Goal: Book appointment/travel/reservation

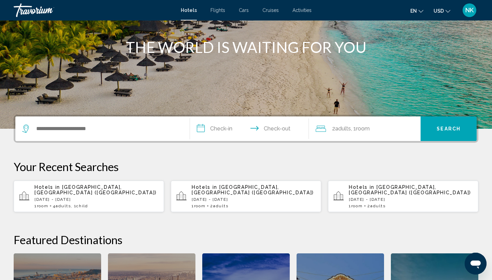
scroll to position [79, 0]
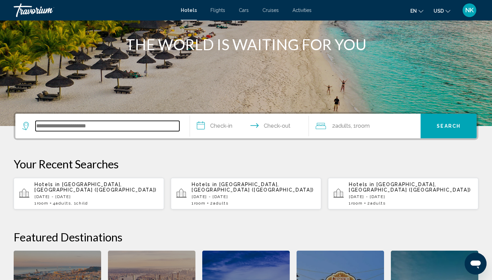
click at [65, 125] on input "Search widget" at bounding box center [108, 126] width 144 height 10
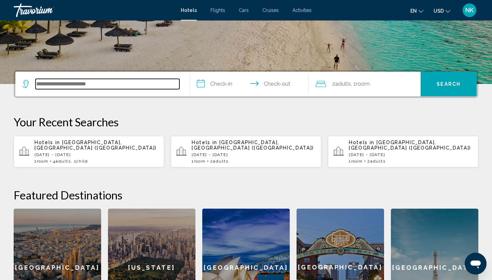
scroll to position [120, 0]
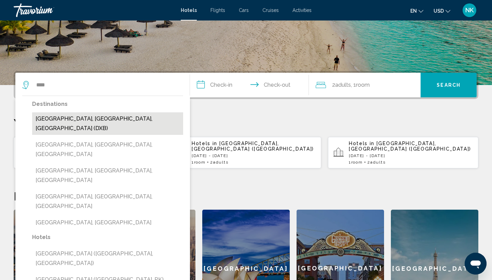
click at [101, 118] on button "Dubai, Dubai Emirate, United Arab Emirates (DXB)" at bounding box center [107, 123] width 151 height 23
type input "**********"
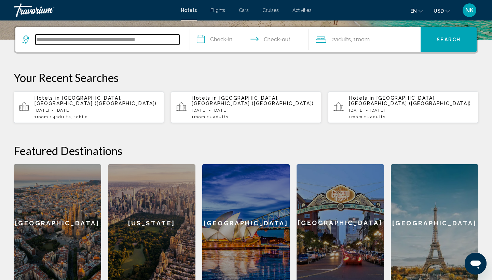
scroll to position [169, 0]
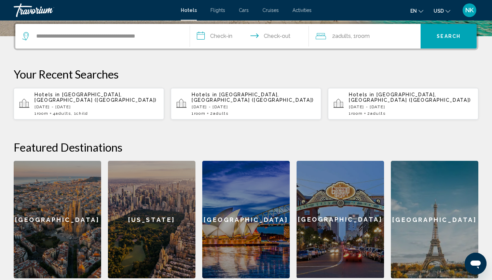
click at [198, 34] on input "**********" at bounding box center [251, 37] width 122 height 27
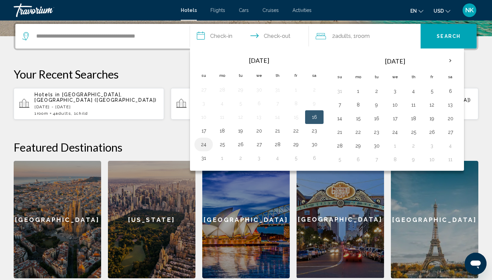
click at [204, 146] on button "24" at bounding box center [203, 145] width 11 height 10
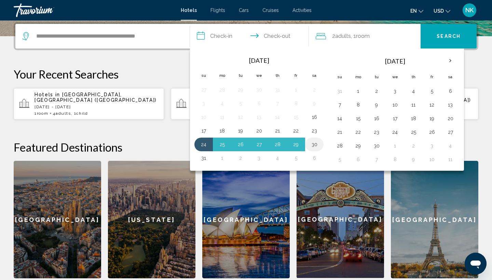
click at [314, 145] on button "30" at bounding box center [314, 145] width 11 height 10
type input "**********"
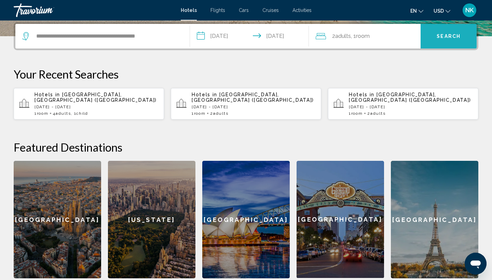
click at [449, 38] on span "Search" at bounding box center [448, 36] width 24 height 5
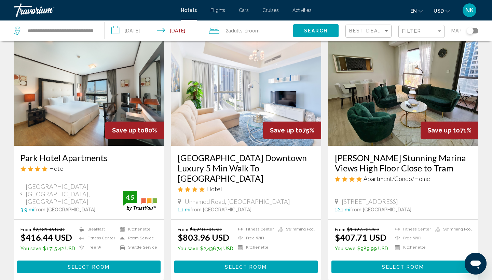
scroll to position [35, 0]
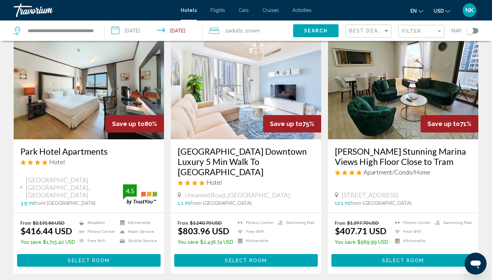
drag, startPoint x: 19, startPoint y: 153, endPoint x: 107, endPoint y: 156, distance: 88.1
click at [107, 156] on div "Park Hotel Apartments Hotel Al Jadaf Area Oud Mehta Road, Dubai 3.9 mi from Dub…" at bounding box center [89, 175] width 150 height 73
copy h3 "Park Hotel Apartments"
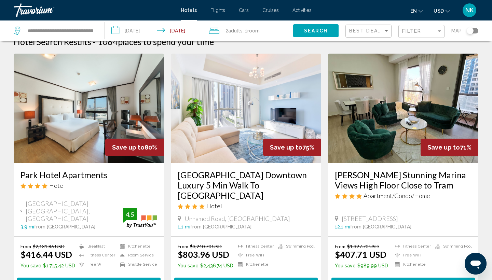
scroll to position [10, 0]
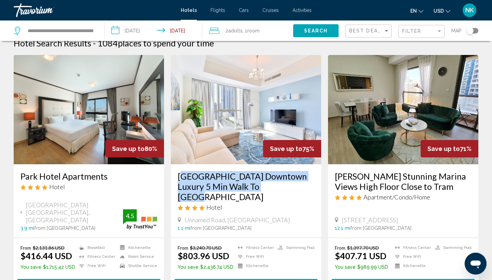
drag, startPoint x: 176, startPoint y: 177, endPoint x: 279, endPoint y: 186, distance: 103.5
click at [279, 186] on div "Dunya Tower Downtown Luxury 5 Min Walk To Dubai Mall Hotel Unnamed Road, Dubai …" at bounding box center [246, 200] width 150 height 73
copy h3 "Dunya Tower Downtown Luxury 5 Min Walk To Dubai Mall"
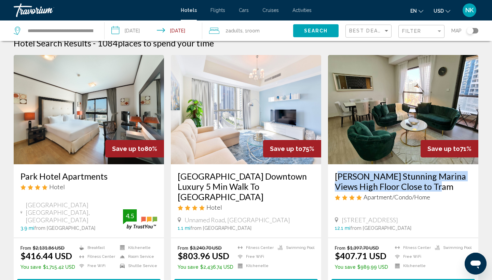
drag, startPoint x: 334, startPoint y: 175, endPoint x: 426, endPoint y: 184, distance: 93.2
click at [426, 184] on div "Marco Polo Stunning Marina Views High Floor Close to Tram Apartment/Condo/Home …" at bounding box center [403, 200] width 150 height 73
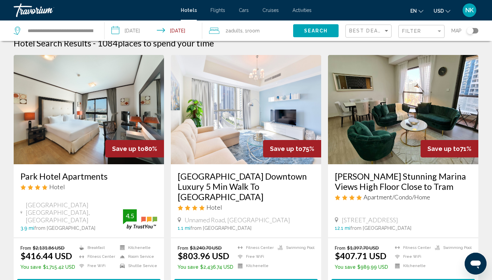
click at [454, 204] on div "Marco Polo Stunning Marina Views High Floor Close to Tram Apartment/Condo/Home" at bounding box center [403, 188] width 137 height 35
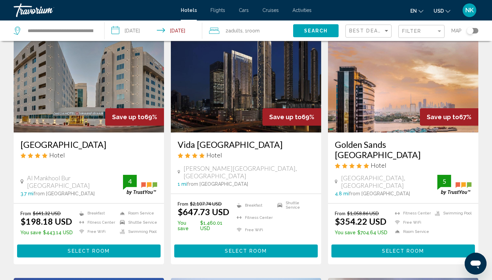
scroll to position [299, 0]
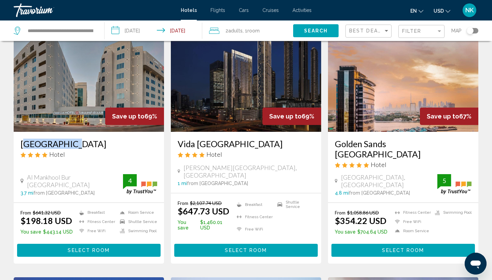
drag, startPoint x: 16, startPoint y: 133, endPoint x: 84, endPoint y: 134, distance: 67.9
click at [84, 134] on div "Omega Hotel Hotel Al Mankhool Bur Dubai 3.7 mi from Dubai city center from hote…" at bounding box center [89, 167] width 150 height 71
copy h3 "Omega Hotel"
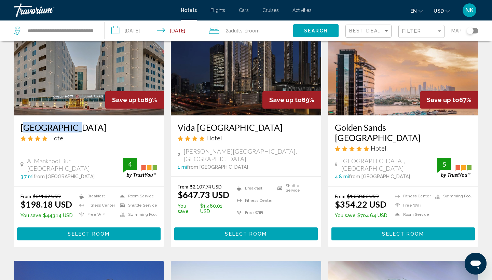
scroll to position [316, 0]
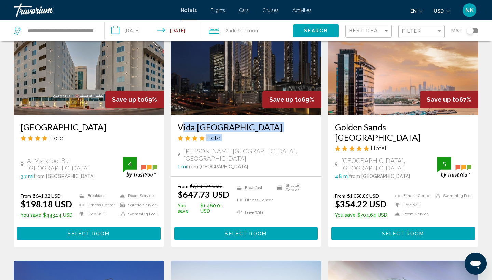
drag, startPoint x: 177, startPoint y: 118, endPoint x: 243, endPoint y: 126, distance: 66.7
click at [243, 126] on div "Vida Dubai Mall Hotel Sheikh Mohammed Bin Rashed Boulevard, Dubai 1 mi from Dub…" at bounding box center [246, 145] width 150 height 61
click at [244, 122] on h3 "Vida Dubai Mall" at bounding box center [246, 127] width 137 height 10
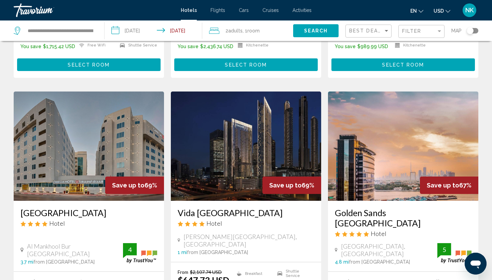
scroll to position [238, 0]
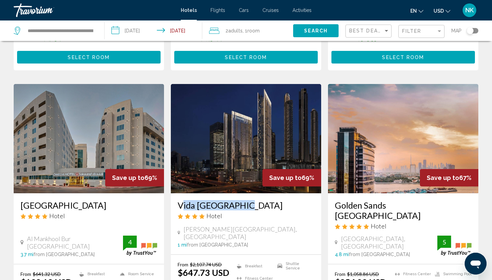
drag, startPoint x: 174, startPoint y: 195, endPoint x: 239, endPoint y: 197, distance: 64.9
click at [239, 197] on div "Vida Dubai Mall Hotel Sheikh Mohammed Bin Rashed Boulevard, Dubai 1 mi from Dub…" at bounding box center [246, 223] width 150 height 61
copy h3 "Vida Dubai Mall"
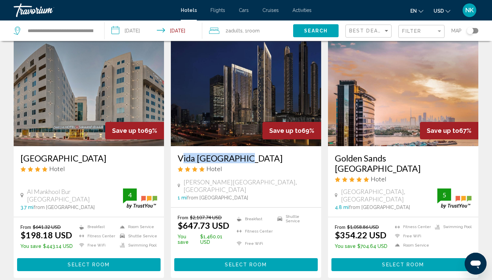
scroll to position [286, 0]
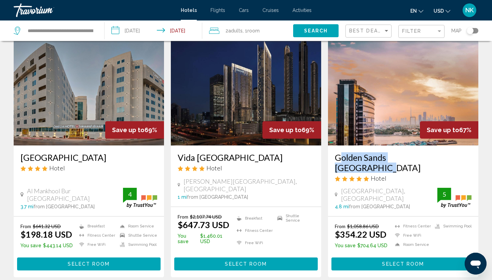
drag, startPoint x: 334, startPoint y: 148, endPoint x: 443, endPoint y: 147, distance: 109.9
click at [443, 147] on div "Golden Sands Dubai Creek Hotel Baniyas Road, Dubai 4.8 mi from Dubai city cente…" at bounding box center [403, 180] width 150 height 71
copy h3 "Golden Sands Dubai Creek"
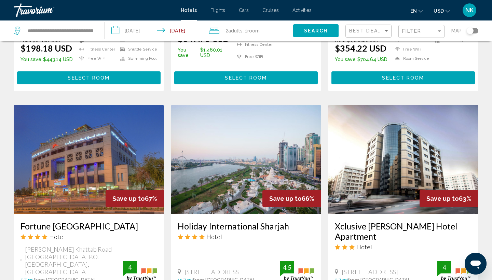
scroll to position [474, 0]
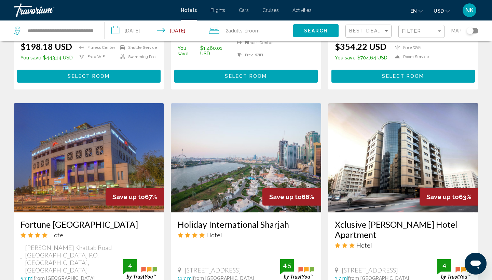
drag, startPoint x: 18, startPoint y: 203, endPoint x: 125, endPoint y: 209, distance: 107.4
click at [125, 212] on div "Fortune Grand Hotel Deira Hotel Omar Bin Khattab Road Naif Junction P.O. Box 98…" at bounding box center [89, 249] width 150 height 75
copy div "Fortune Grand Hotel Deira"
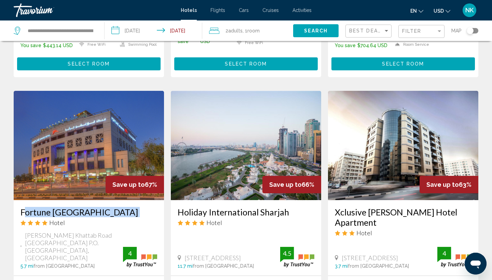
scroll to position [507, 0]
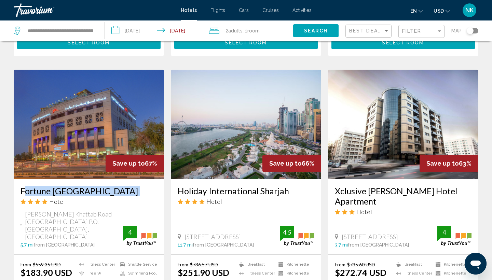
click at [58, 186] on h3 "Fortune Grand Hotel Deira" at bounding box center [88, 191] width 137 height 10
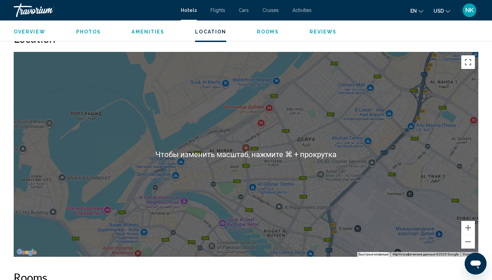
scroll to position [634, 0]
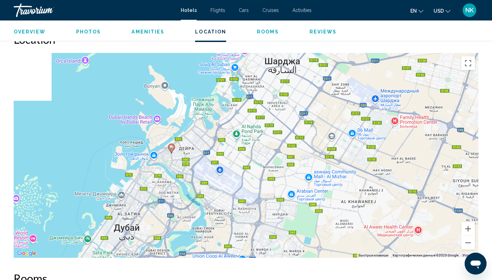
drag, startPoint x: 138, startPoint y: 158, endPoint x: 129, endPoint y: 170, distance: 14.9
click at [129, 170] on div "Чтобы активировать перетаскивание с помощью клавиатуры, нажмите Alt + Ввод. Пос…" at bounding box center [246, 155] width 464 height 205
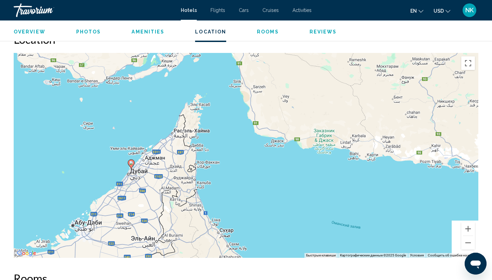
click at [132, 176] on div "Чтобы активировать перетаскивание с помощью клавиатуры, нажмите Alt + Ввод. Пос…" at bounding box center [246, 155] width 464 height 205
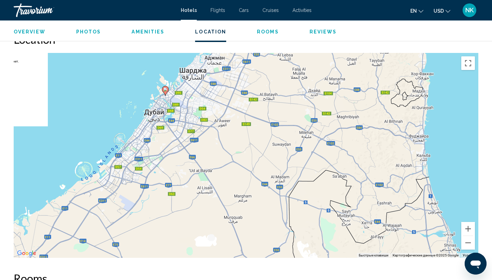
drag, startPoint x: 118, startPoint y: 185, endPoint x: 160, endPoint y: 123, distance: 74.0
click at [160, 123] on div "Чтобы активировать перетаскивание с помощью клавиатуры, нажмите Alt + Ввод. Пос…" at bounding box center [246, 155] width 464 height 205
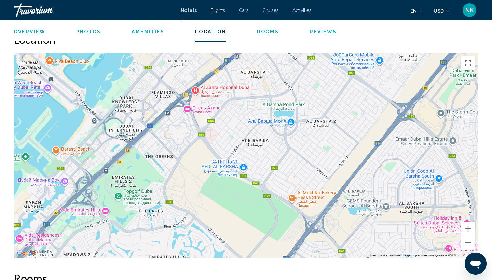
drag, startPoint x: 238, startPoint y: 84, endPoint x: 186, endPoint y: 119, distance: 62.9
click at [186, 119] on div "Main content" at bounding box center [246, 155] width 464 height 205
click at [188, 109] on div "Main content" at bounding box center [246, 155] width 464 height 205
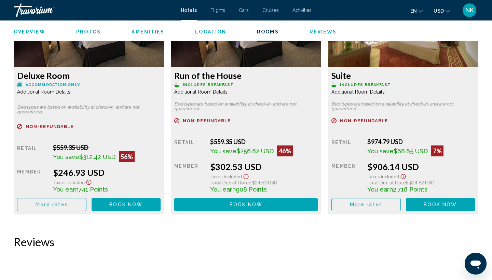
scroll to position [1220, 0]
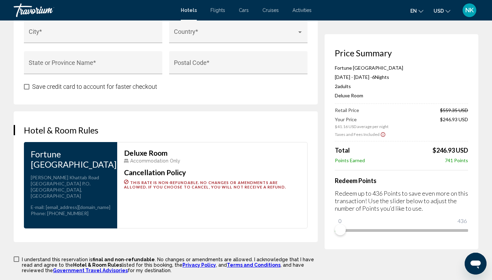
scroll to position [830, 0]
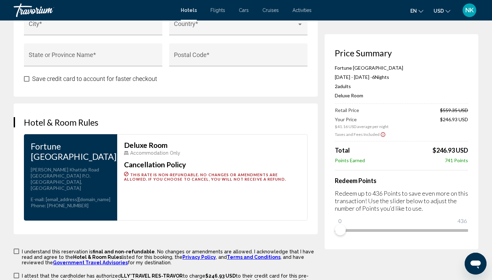
click at [476, 263] on icon "Открыть окно обмена сообщениями" at bounding box center [475, 264] width 10 height 8
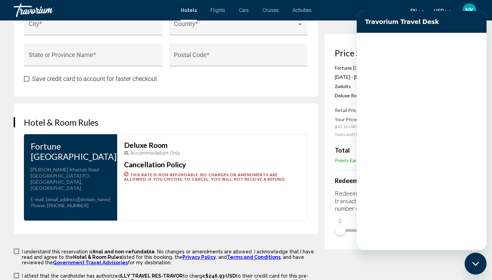
scroll to position [0, 0]
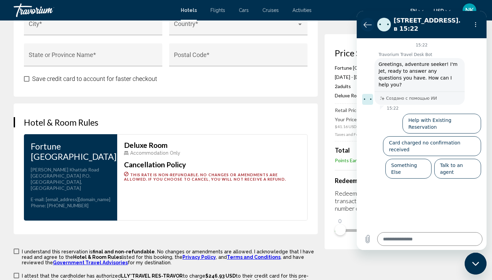
click at [365, 23] on icon "Вернуться к списку разговоров" at bounding box center [367, 24] width 8 height 8
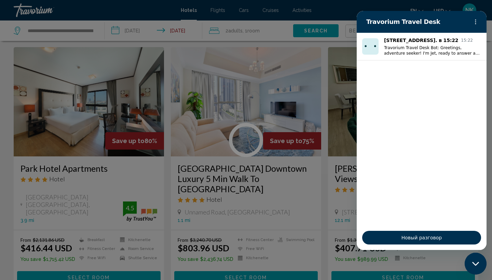
scroll to position [18, 0]
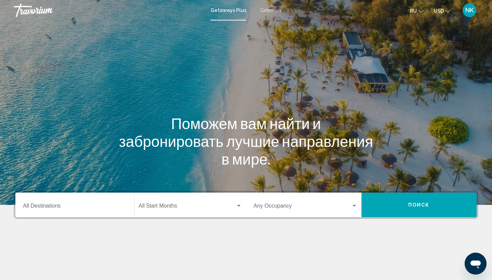
click at [36, 205] on input "Destination All Destinations" at bounding box center [75, 207] width 104 height 6
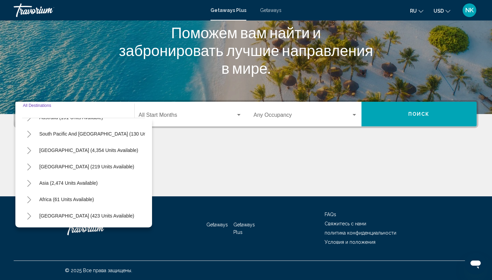
scroll to position [111, 0]
click at [30, 183] on icon "Toggle Asia (2,474 units available)" at bounding box center [29, 183] width 4 height 7
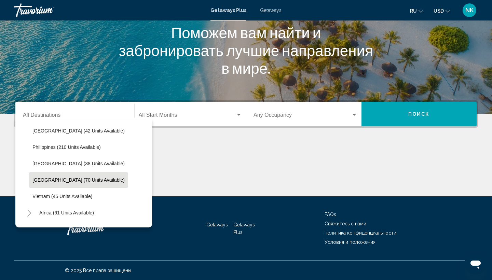
scroll to position [287, 0]
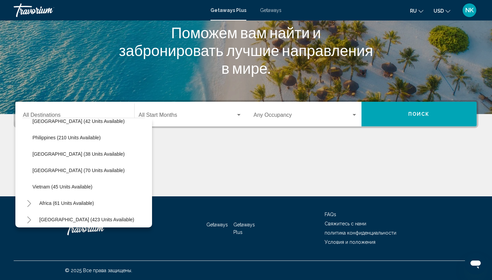
click at [271, 10] on span "Getaways" at bounding box center [271, 10] width 22 height 5
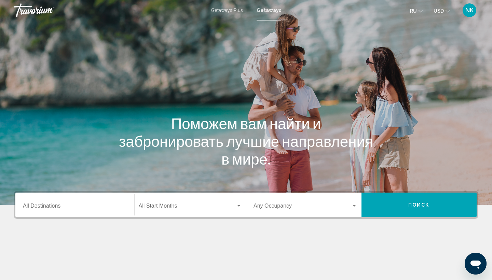
click at [39, 208] on input "Destination All Destinations" at bounding box center [75, 207] width 104 height 6
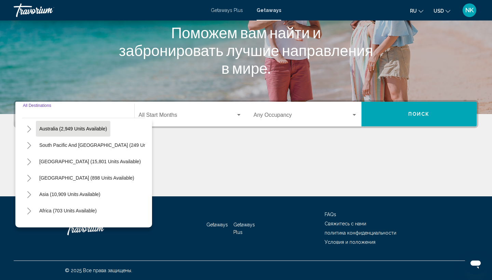
scroll to position [110, 0]
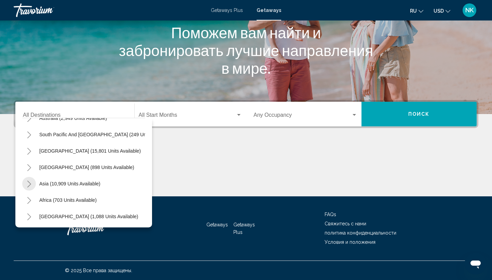
click at [29, 185] on icon "Toggle Asia (10,909 units available)" at bounding box center [29, 184] width 5 height 7
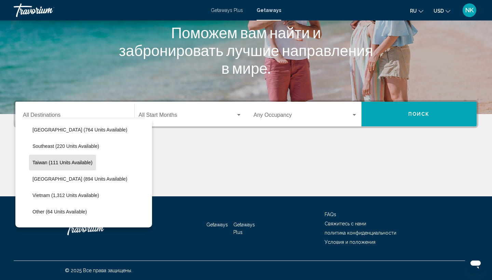
scroll to position [328, 0]
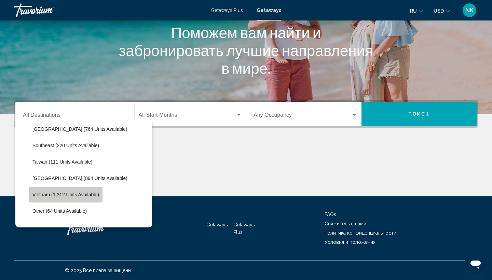
click at [47, 197] on button "Vietnam (1,312 units available)" at bounding box center [65, 195] width 73 height 16
type input "**********"
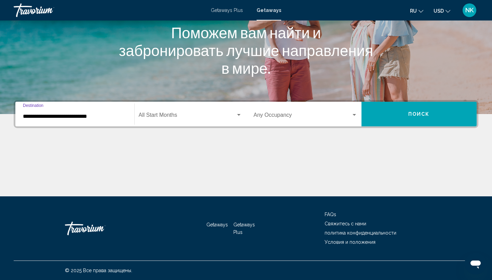
click at [417, 112] on span "Поиск" at bounding box center [419, 114] width 22 height 5
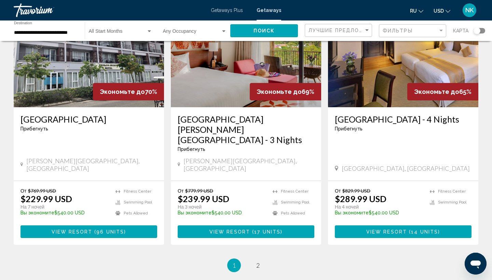
scroll to position [819, 0]
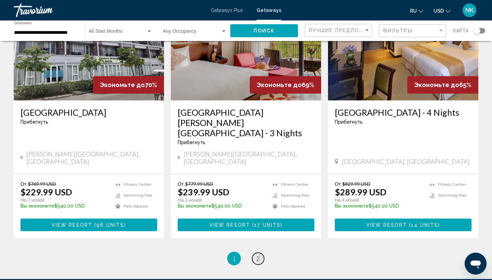
click at [257, 255] on span "2" at bounding box center [257, 259] width 3 height 8
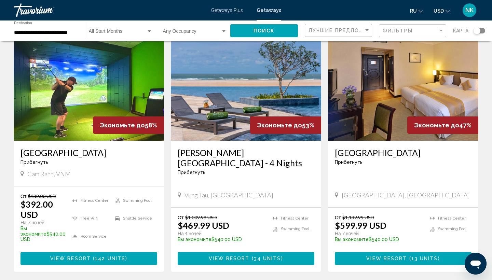
scroll to position [303, 0]
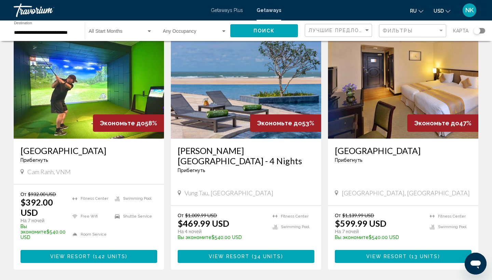
click at [70, 84] on img "Main content" at bounding box center [89, 83] width 150 height 109
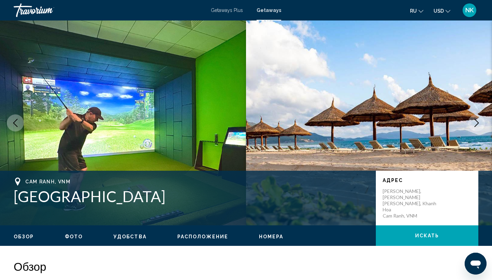
click at [477, 123] on icon "Next image" at bounding box center [476, 123] width 8 height 8
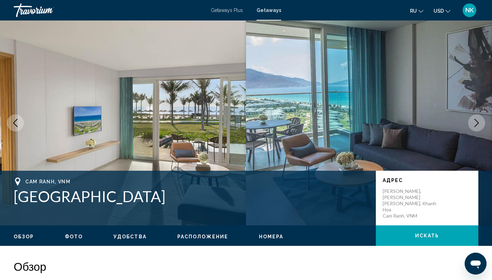
click at [476, 122] on icon "Next image" at bounding box center [476, 123] width 8 height 8
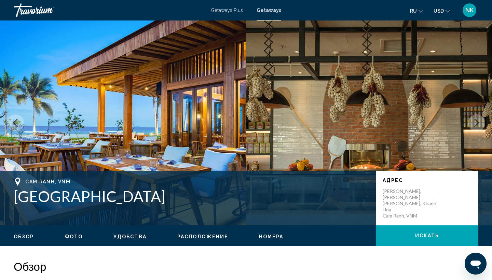
click at [476, 122] on icon "Next image" at bounding box center [476, 123] width 8 height 8
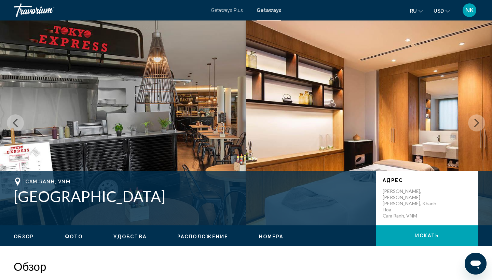
click at [477, 122] on icon "Next image" at bounding box center [476, 123] width 4 height 8
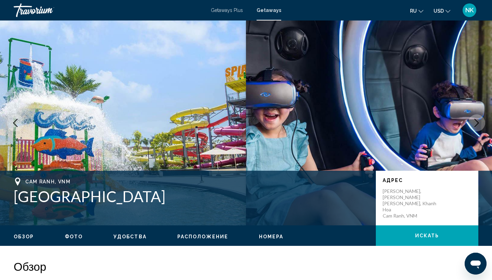
click at [477, 122] on icon "Next image" at bounding box center [476, 123] width 4 height 8
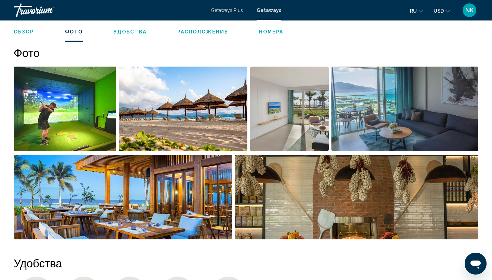
scroll to position [308, 0]
